Goal: Task Accomplishment & Management: Manage account settings

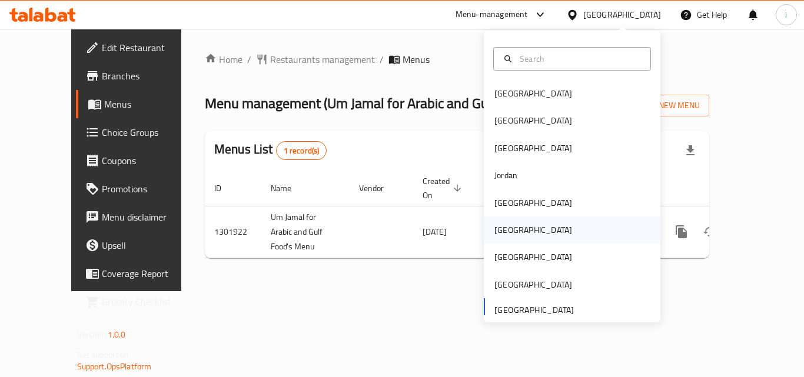
click at [508, 230] on div "[GEOGRAPHIC_DATA]" at bounding box center [533, 230] width 97 height 27
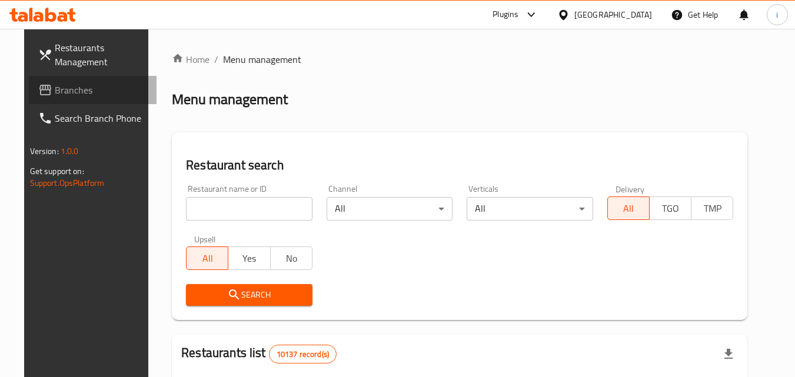
click at [71, 88] on span "Branches" at bounding box center [101, 90] width 93 height 14
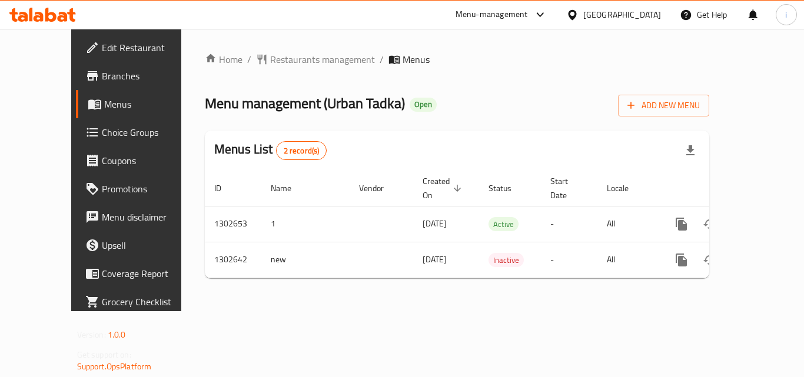
click at [643, 8] on div "[GEOGRAPHIC_DATA]" at bounding box center [622, 14] width 78 height 13
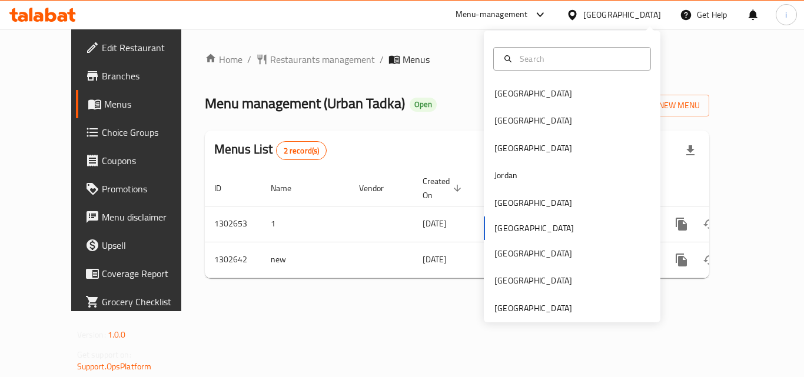
click at [528, 12] on div "Menu-management" at bounding box center [491, 15] width 72 height 14
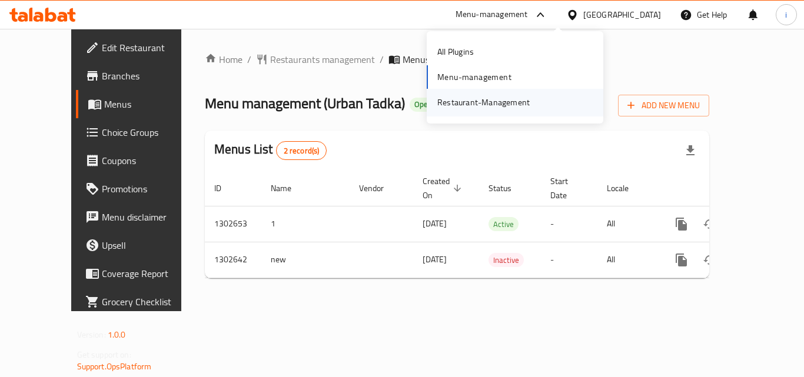
click at [514, 105] on div "Restaurant-Management" at bounding box center [483, 102] width 92 height 13
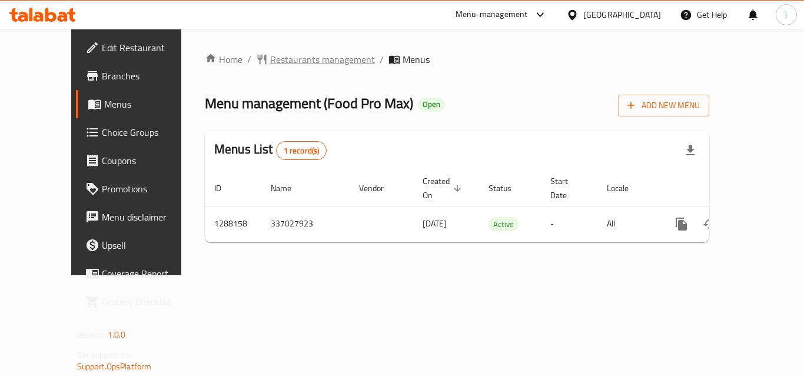
click at [290, 61] on span "Restaurants management" at bounding box center [322, 59] width 105 height 14
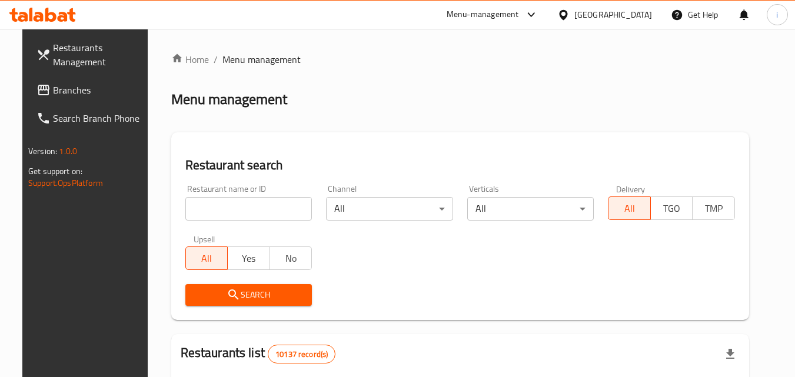
click at [255, 212] on input "search" at bounding box center [248, 209] width 127 height 24
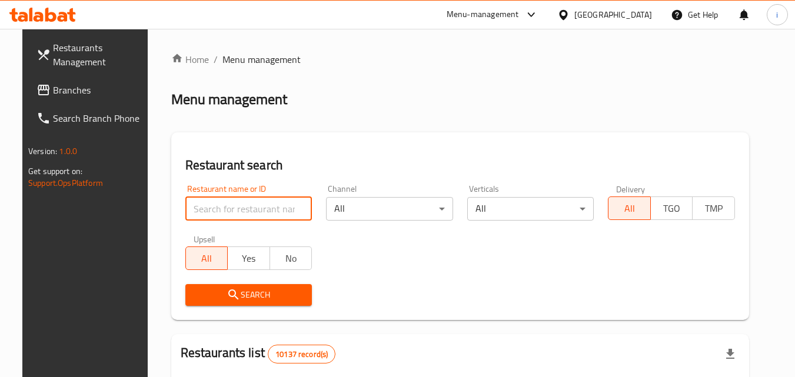
type input "v"
paste input "697053"
type input "697053"
click button "Search" at bounding box center [248, 295] width 127 height 22
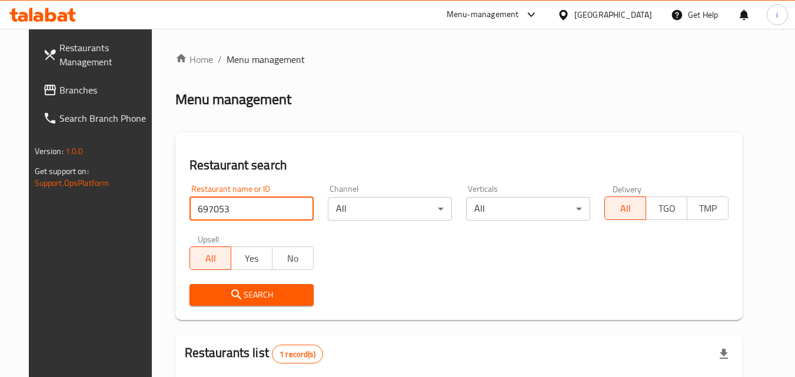
scroll to position [138, 0]
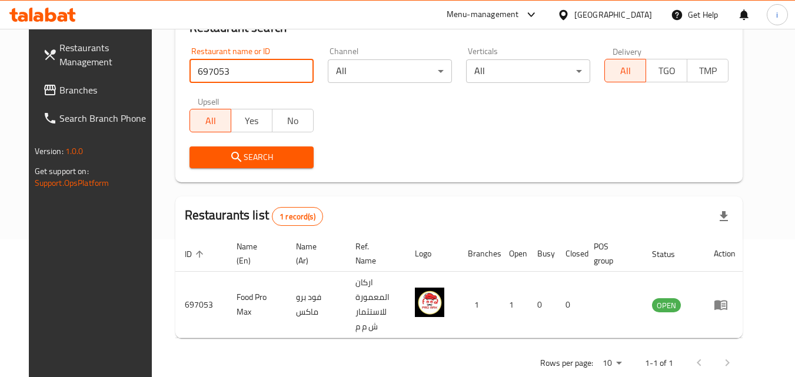
click at [736, 299] on link "enhanced table" at bounding box center [725, 305] width 22 height 14
